Goal: Find specific page/section: Find specific page/section

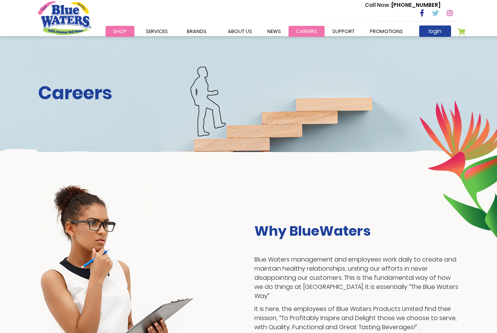
click at [305, 35] on link "careers" at bounding box center [307, 31] width 36 height 11
click at [302, 30] on link "careers" at bounding box center [307, 31] width 36 height 11
click at [304, 32] on link "careers" at bounding box center [307, 31] width 36 height 11
click at [383, 31] on link "Promotions" at bounding box center [386, 31] width 48 height 11
